Goal: Task Accomplishment & Management: Use online tool/utility

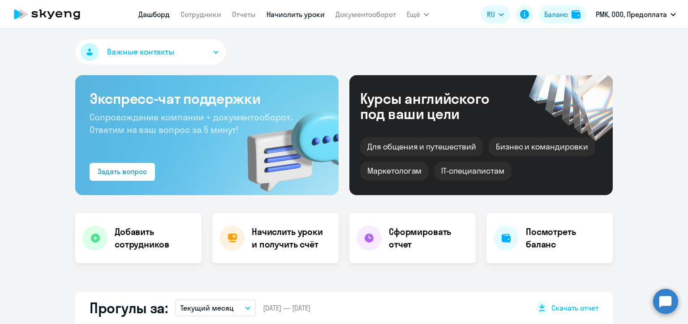
click at [283, 12] on link "Начислить уроки" at bounding box center [296, 14] width 58 height 9
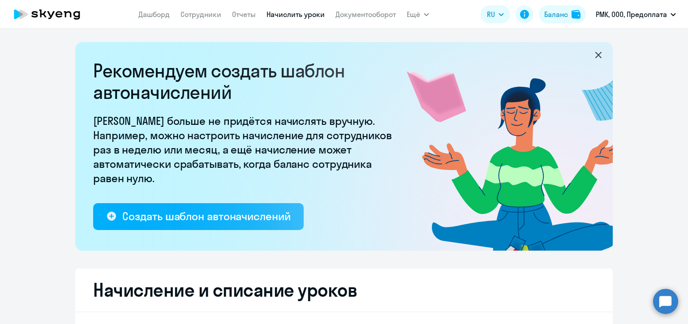
select select "10"
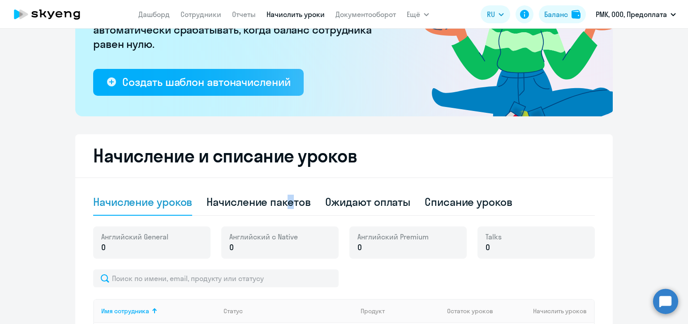
drag, startPoint x: 288, startPoint y: 206, endPoint x: 307, endPoint y: 197, distance: 21.5
click at [287, 206] on div "Начисление пакетов" at bounding box center [259, 202] width 104 height 14
select select "10"
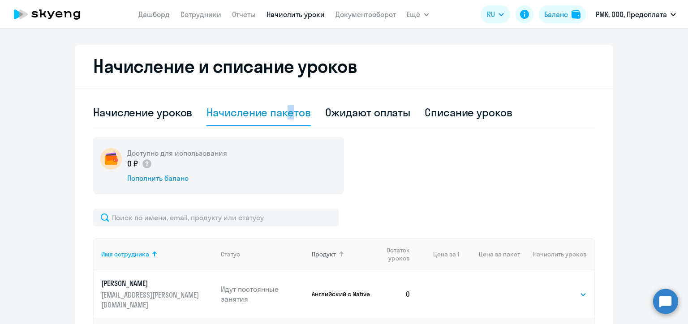
scroll to position [314, 0]
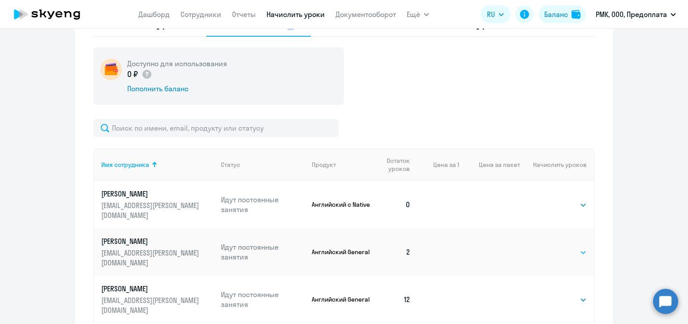
click at [574, 247] on select "Выбрать 4 8 16 32 64 96 128" at bounding box center [568, 252] width 37 height 11
select select "16"
click at [550, 247] on select "Выбрать 4 8 16 32 64 96 128" at bounding box center [568, 252] width 37 height 11
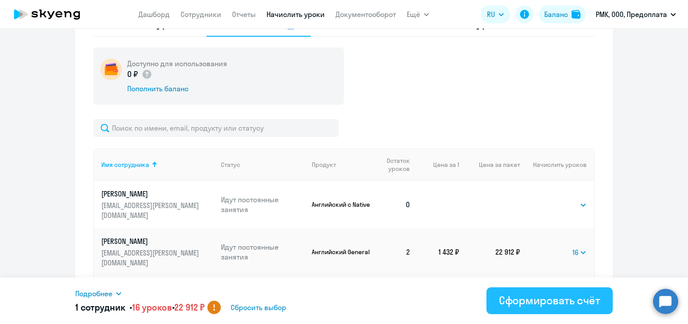
click at [570, 306] on div "Сформировать счёт" at bounding box center [549, 300] width 101 height 14
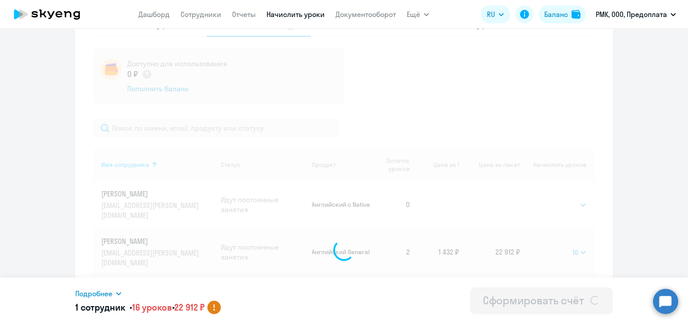
select select
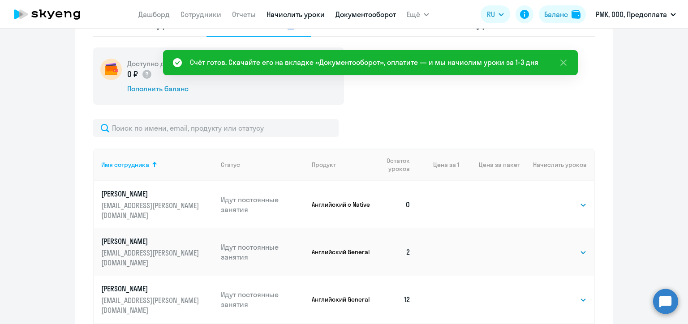
click at [365, 13] on link "Документооборот" at bounding box center [366, 14] width 60 height 9
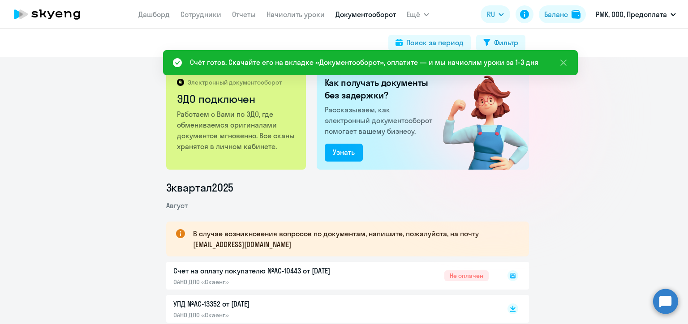
scroll to position [45, 0]
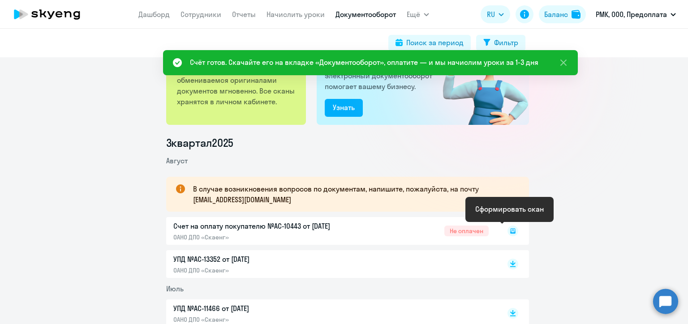
click at [511, 233] on icon at bounding box center [512, 230] width 5 height 5
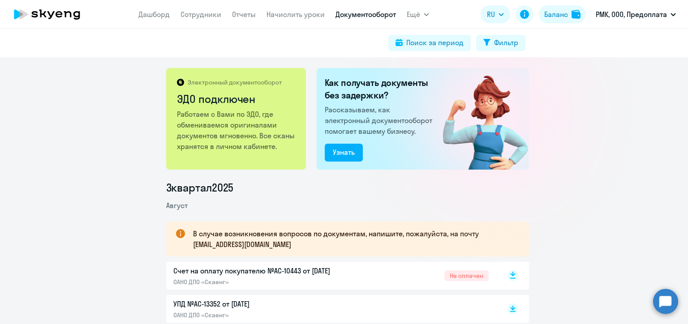
click at [510, 276] on icon at bounding box center [512, 274] width 5 height 4
